Goal: Task Accomplishment & Management: Complete application form

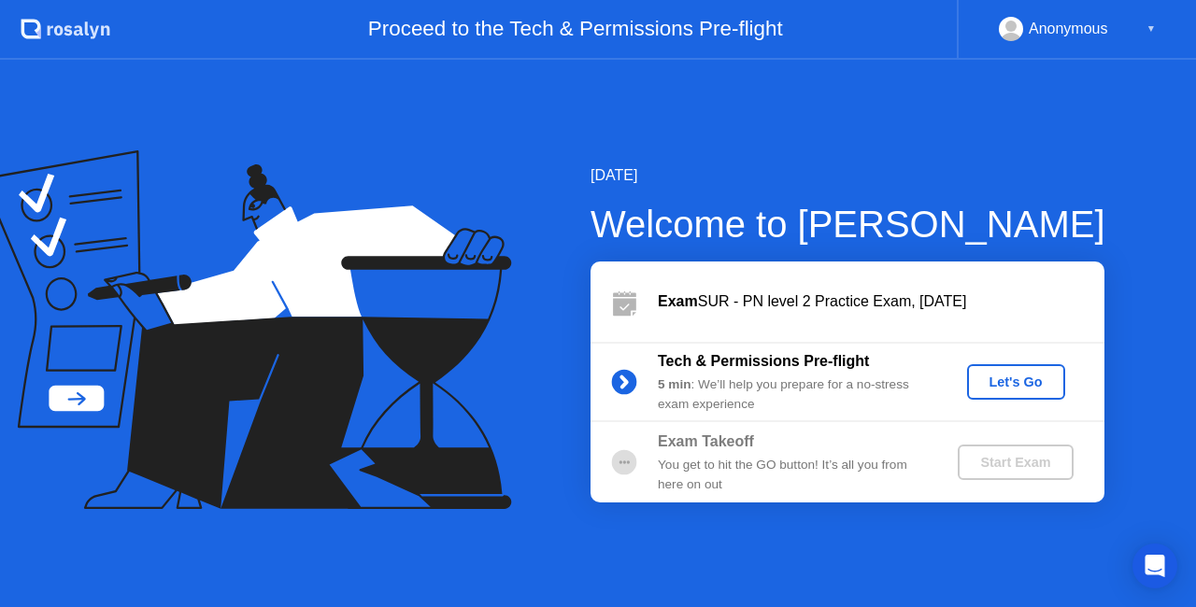
click at [1013, 377] on div "Let's Go" at bounding box center [1015, 382] width 83 height 15
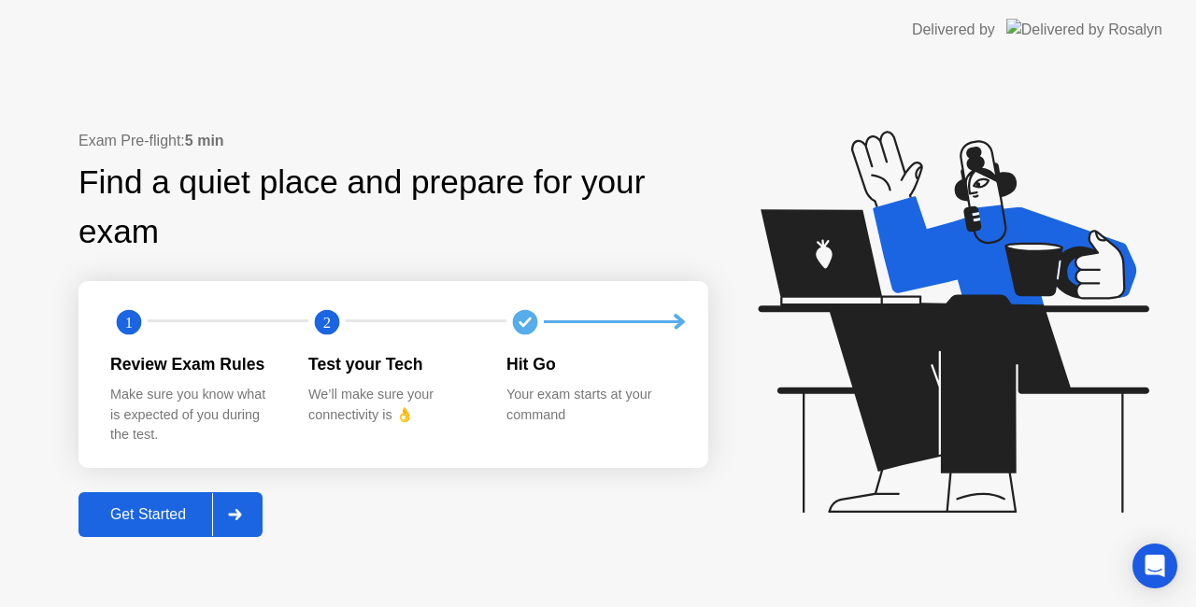
click at [239, 528] on div at bounding box center [234, 514] width 45 height 43
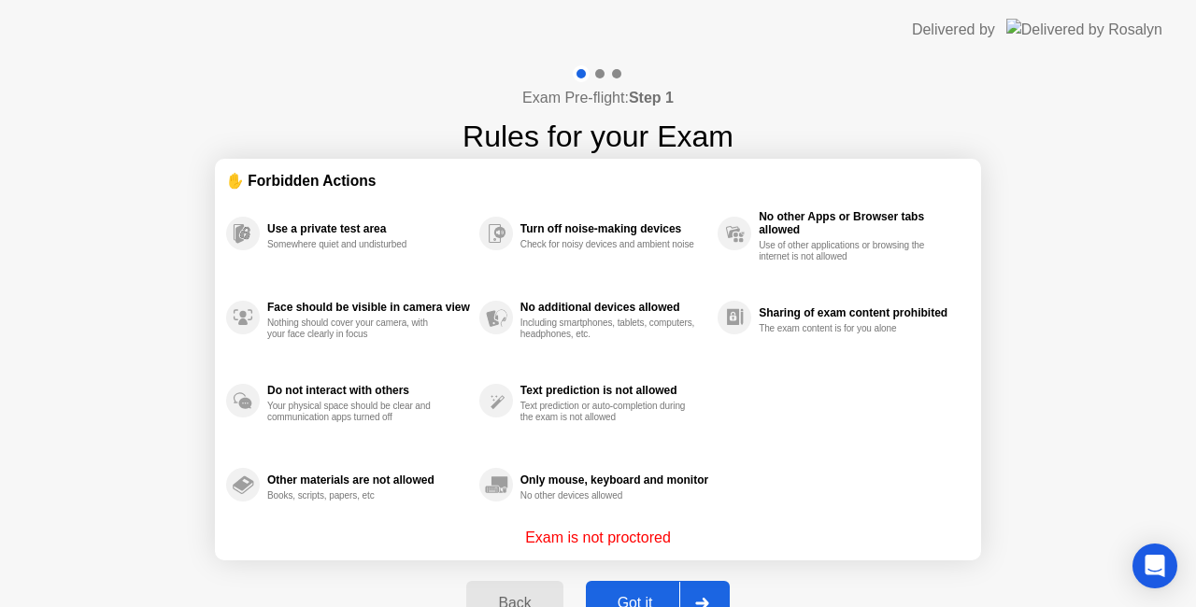
click at [710, 591] on div at bounding box center [701, 603] width 45 height 43
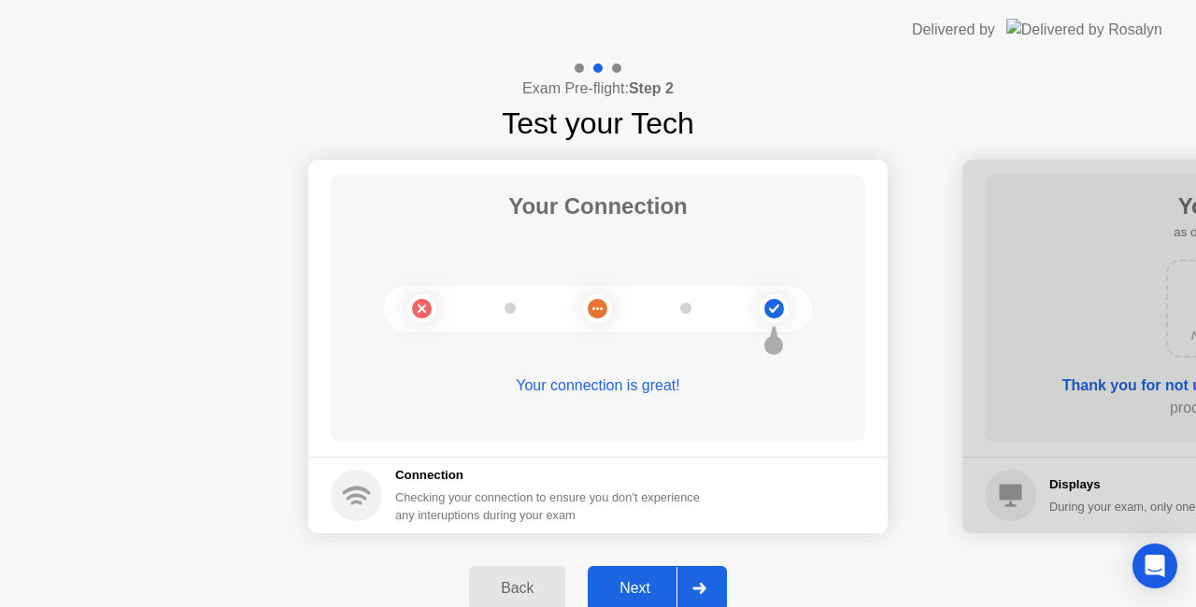
click at [710, 591] on div at bounding box center [698, 588] width 45 height 43
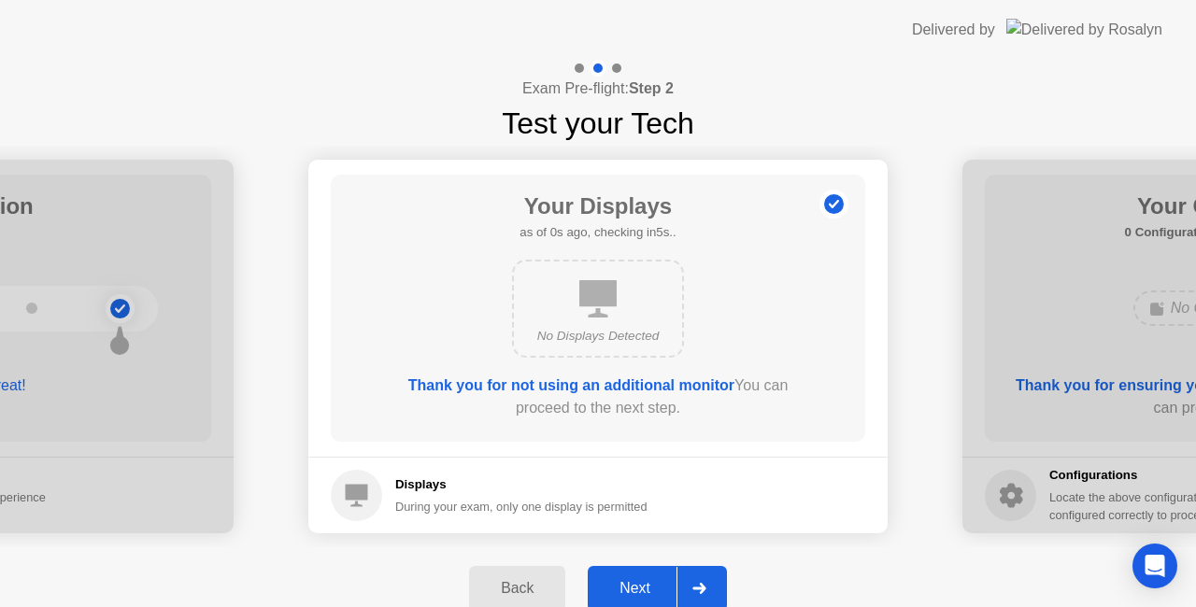
click at [710, 591] on div at bounding box center [698, 588] width 45 height 43
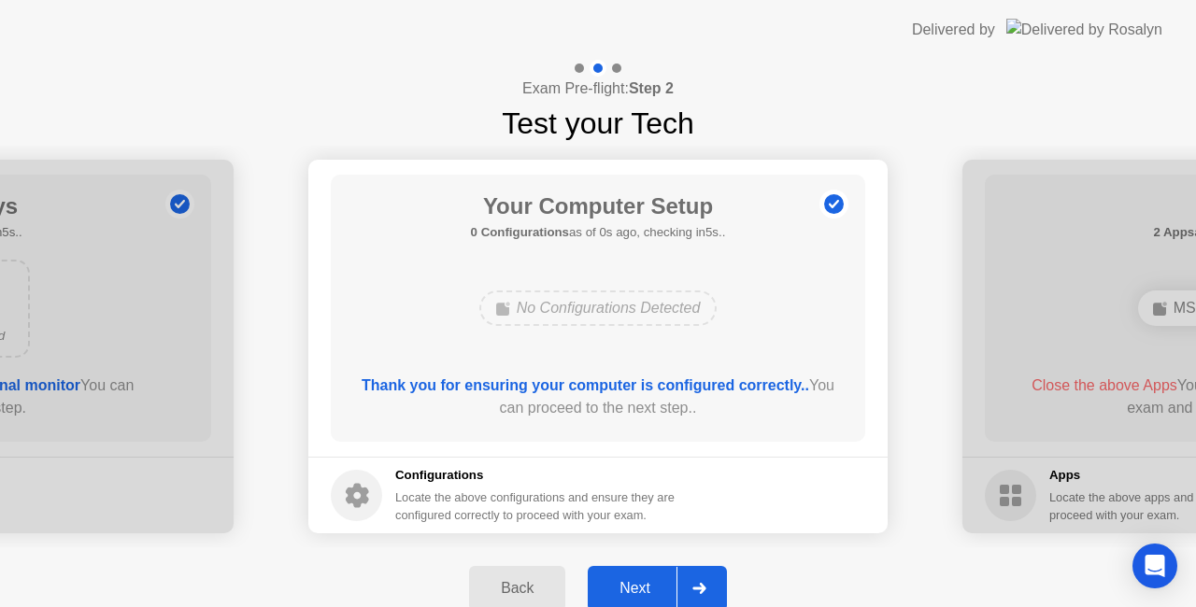
click at [710, 591] on div at bounding box center [698, 588] width 45 height 43
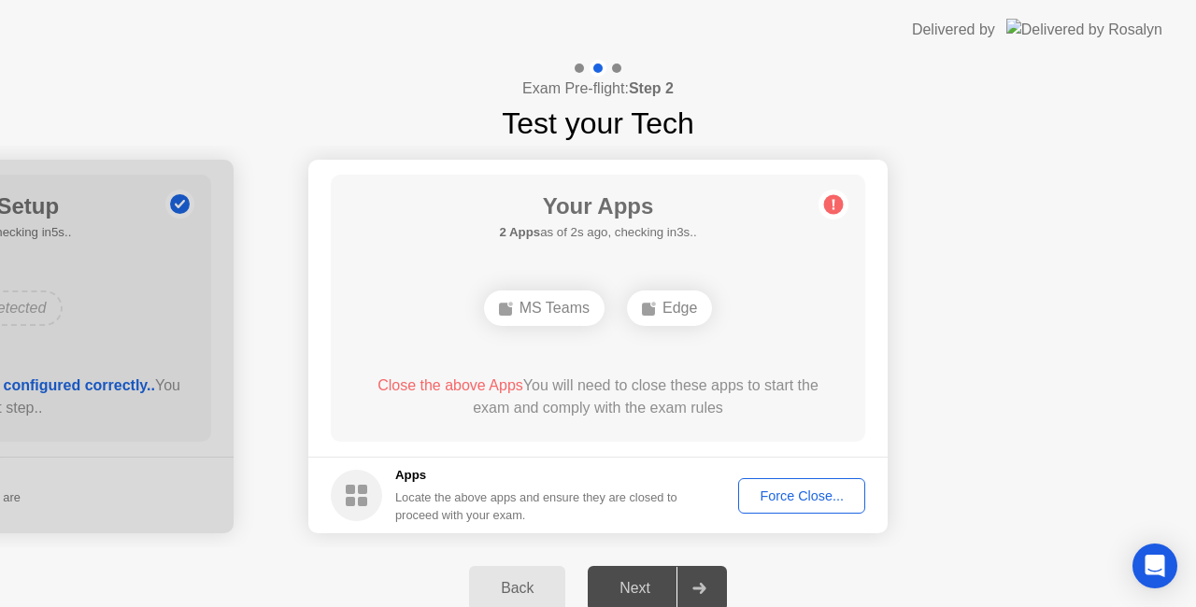
click at [808, 493] on div "Force Close..." at bounding box center [801, 495] width 114 height 15
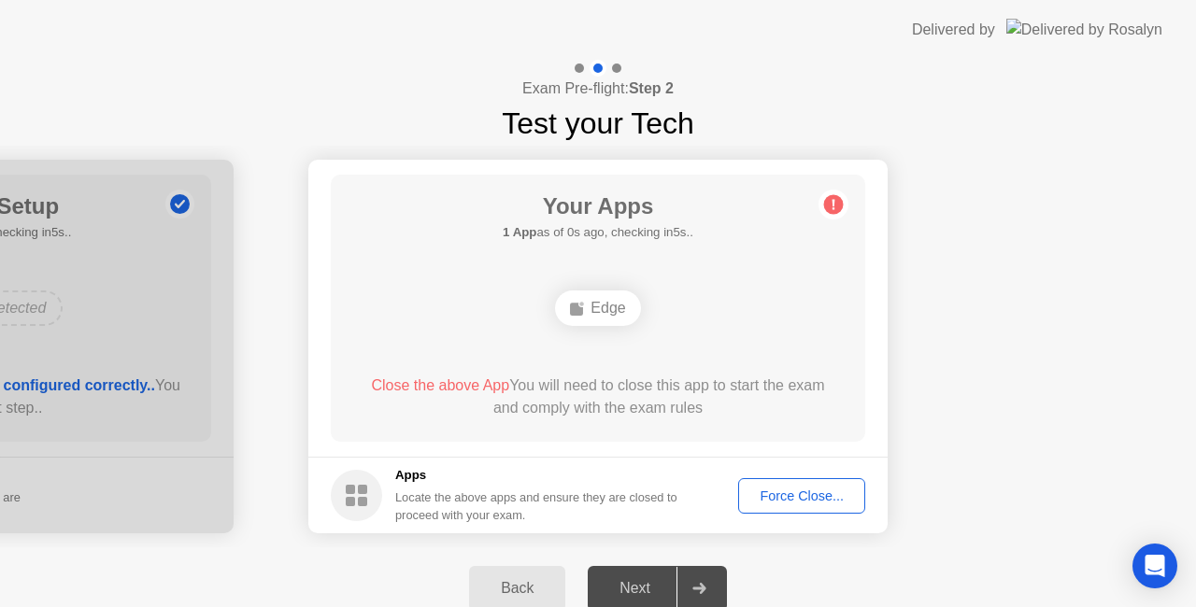
click at [770, 483] on button "Force Close..." at bounding box center [801, 495] width 127 height 35
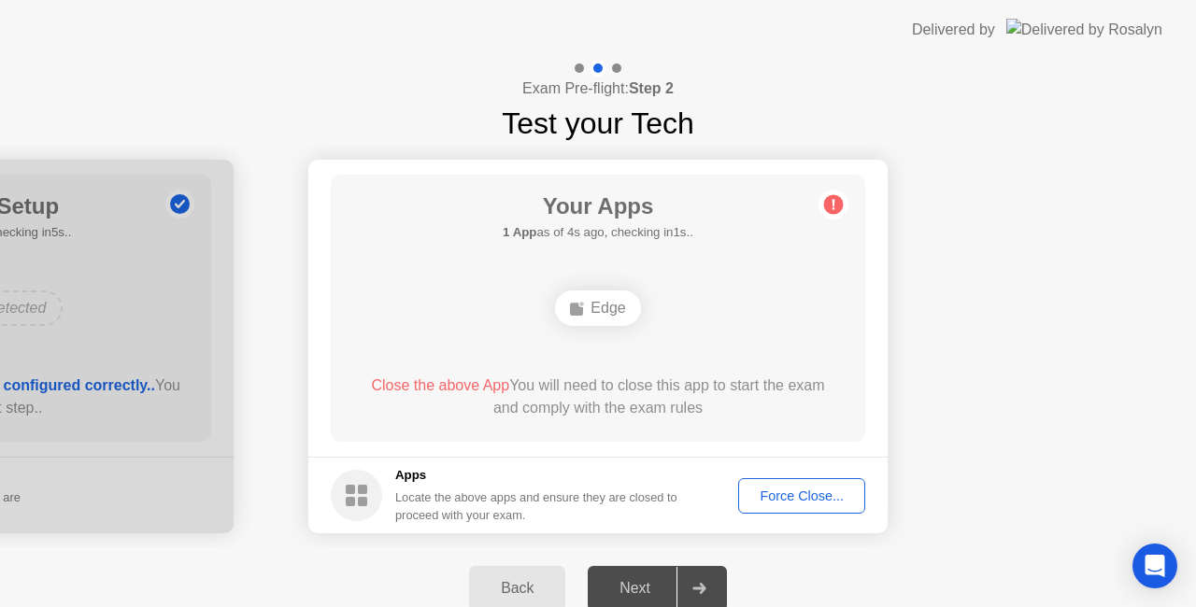
click at [820, 497] on div "Force Close..." at bounding box center [801, 495] width 114 height 15
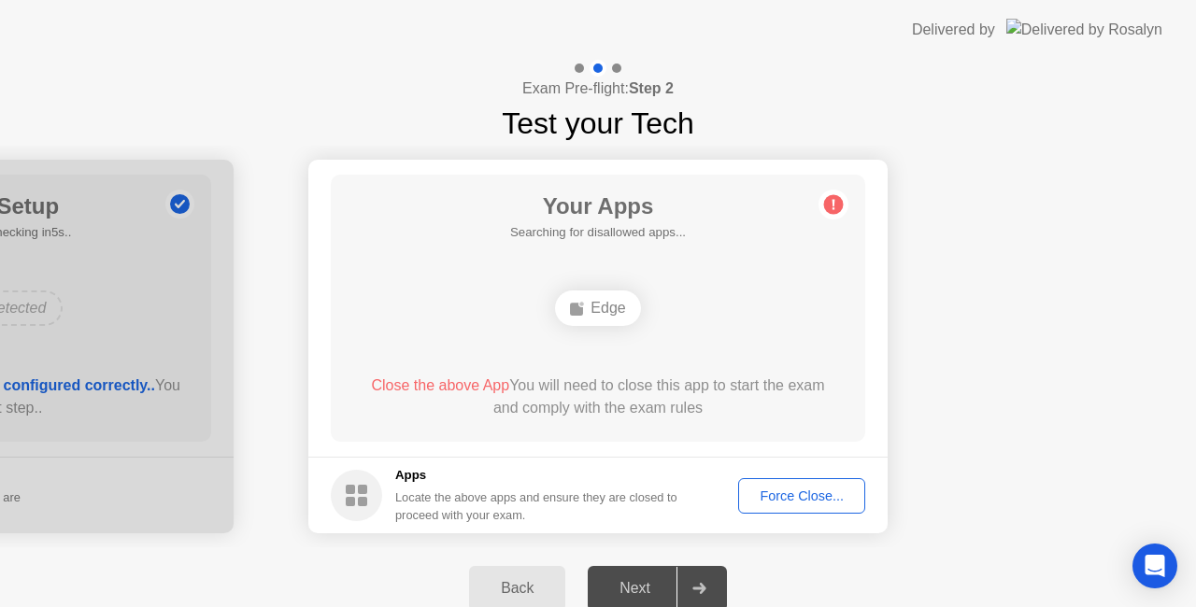
click at [813, 496] on div "Force Close..." at bounding box center [801, 495] width 114 height 15
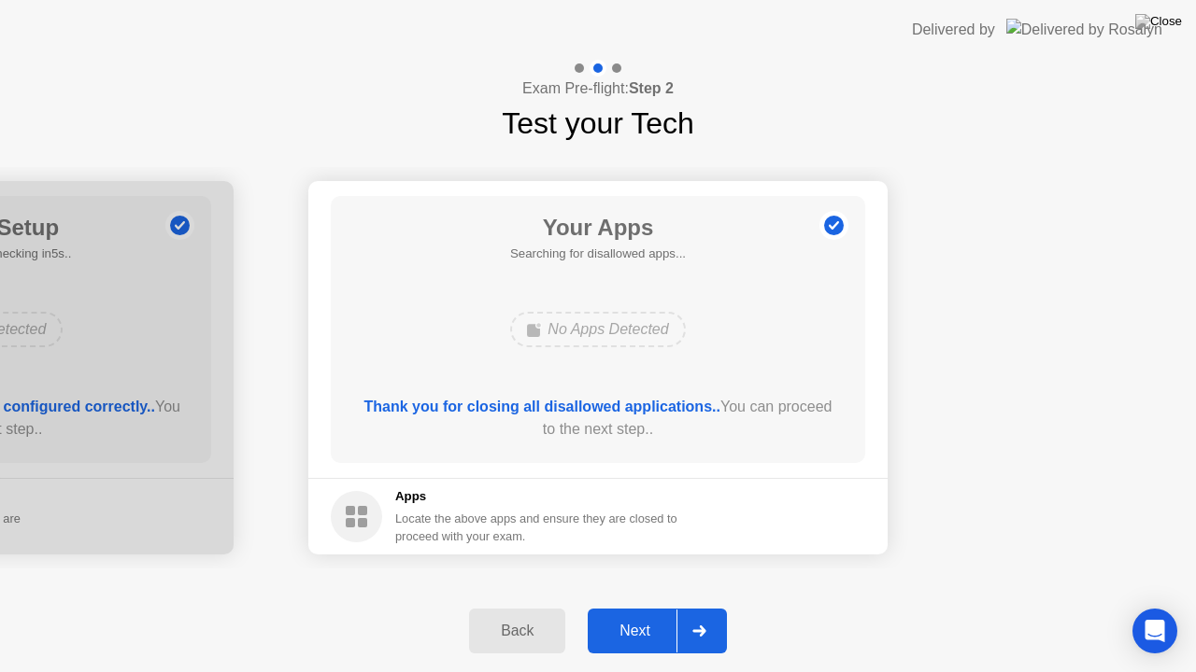
click at [706, 606] on div at bounding box center [698, 631] width 45 height 43
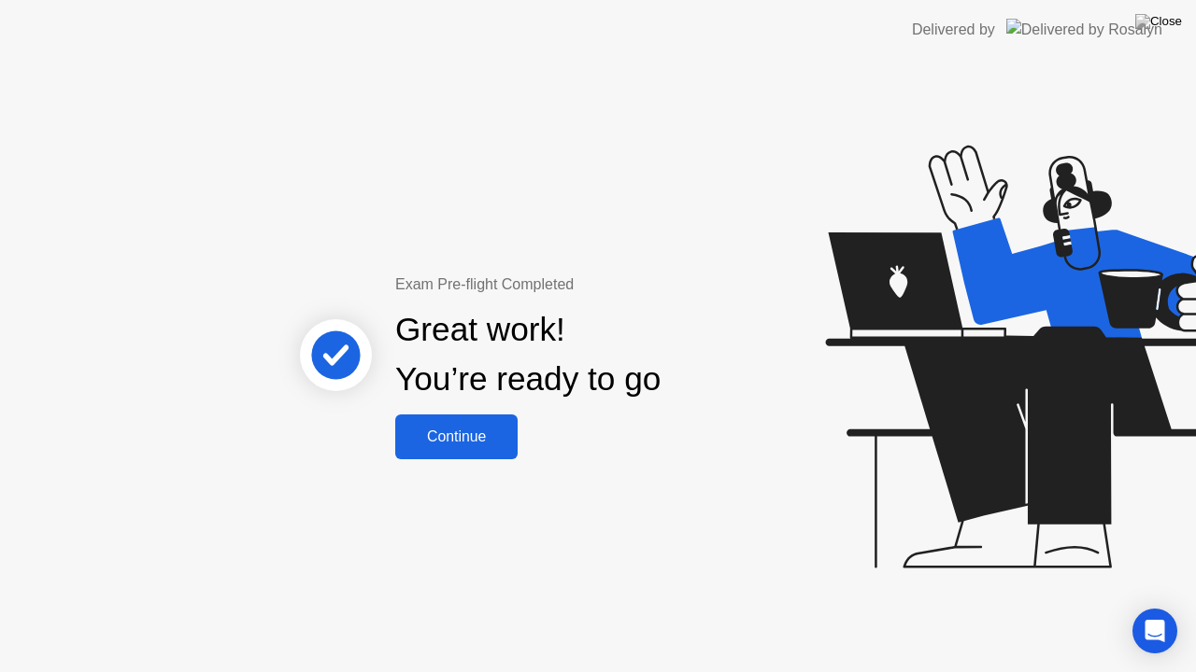
click at [473, 432] on div "Continue" at bounding box center [456, 437] width 111 height 17
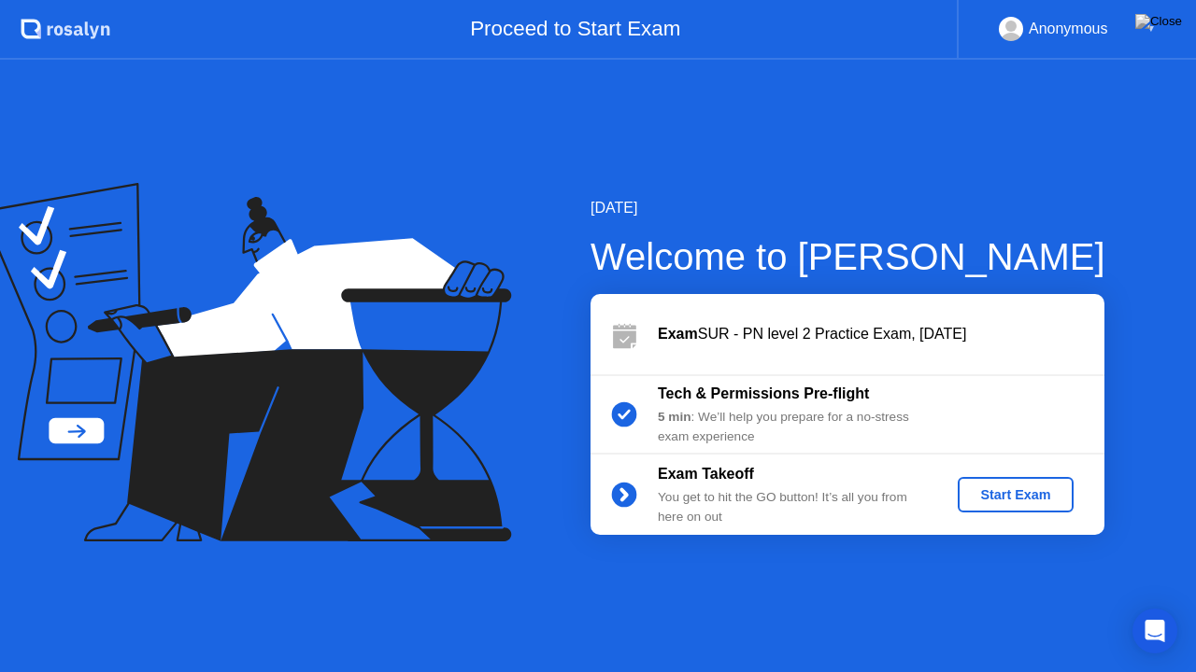
click at [980, 492] on div "Start Exam" at bounding box center [1015, 495] width 100 height 15
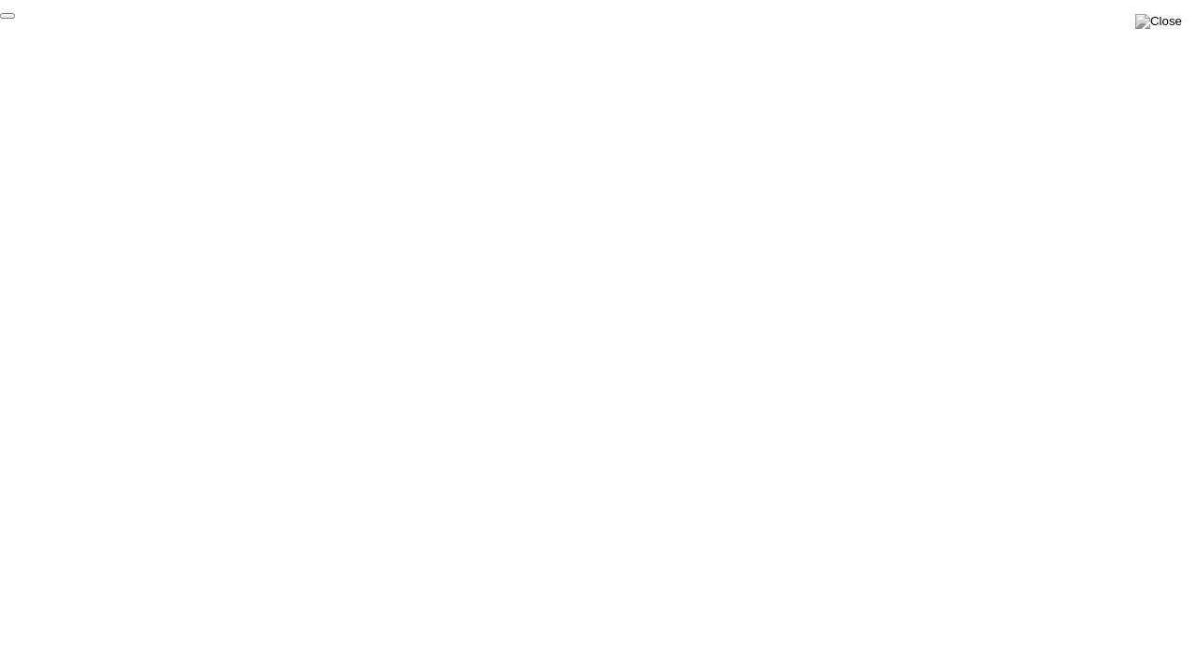
click div "End Proctoring Session"
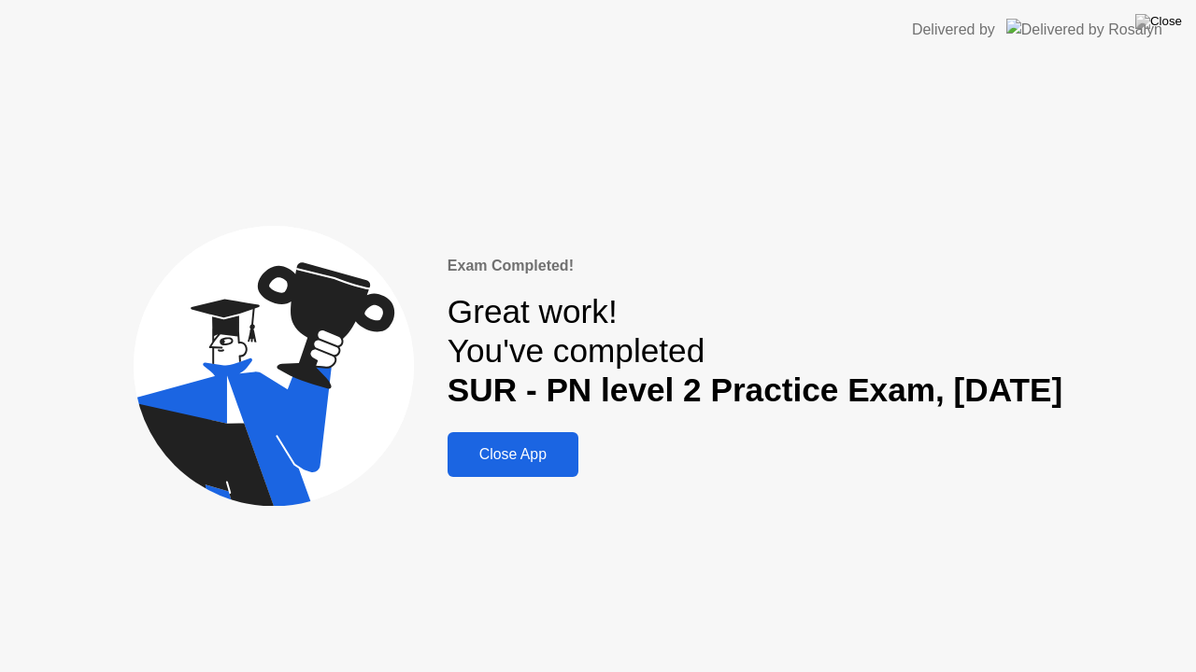
click at [488, 452] on div "Close App" at bounding box center [513, 454] width 120 height 17
